Goal: Navigation & Orientation: Go to known website

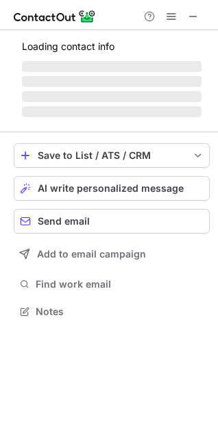
scroll to position [286, 218]
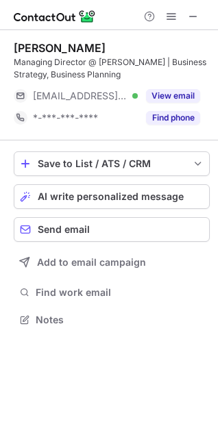
scroll to position [310, 218]
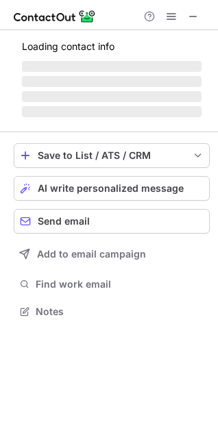
scroll to position [310, 218]
